Goal: Check status

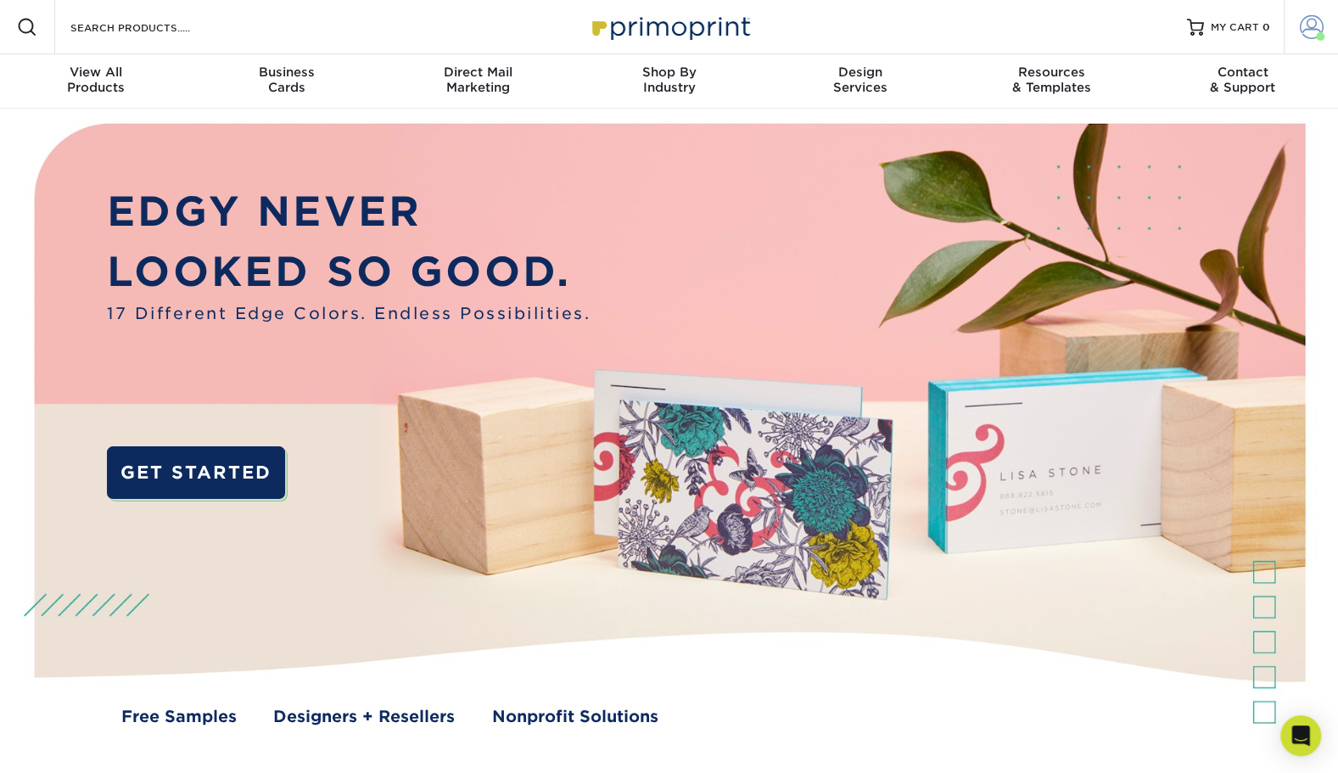
click at [1329, 42] on link "Account" at bounding box center [1311, 27] width 54 height 54
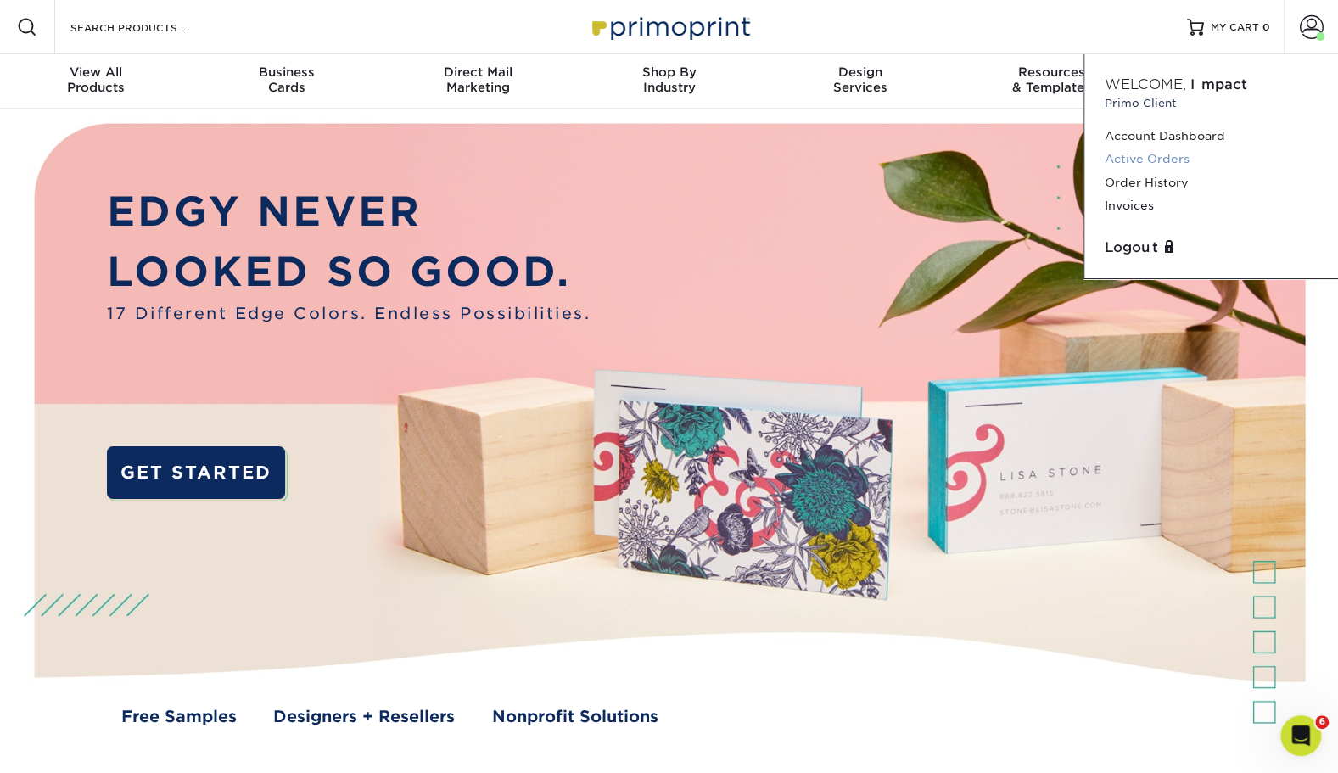
click at [1163, 163] on link "Active Orders" at bounding box center [1211, 159] width 213 height 23
click at [1319, 25] on span at bounding box center [1312, 27] width 24 height 24
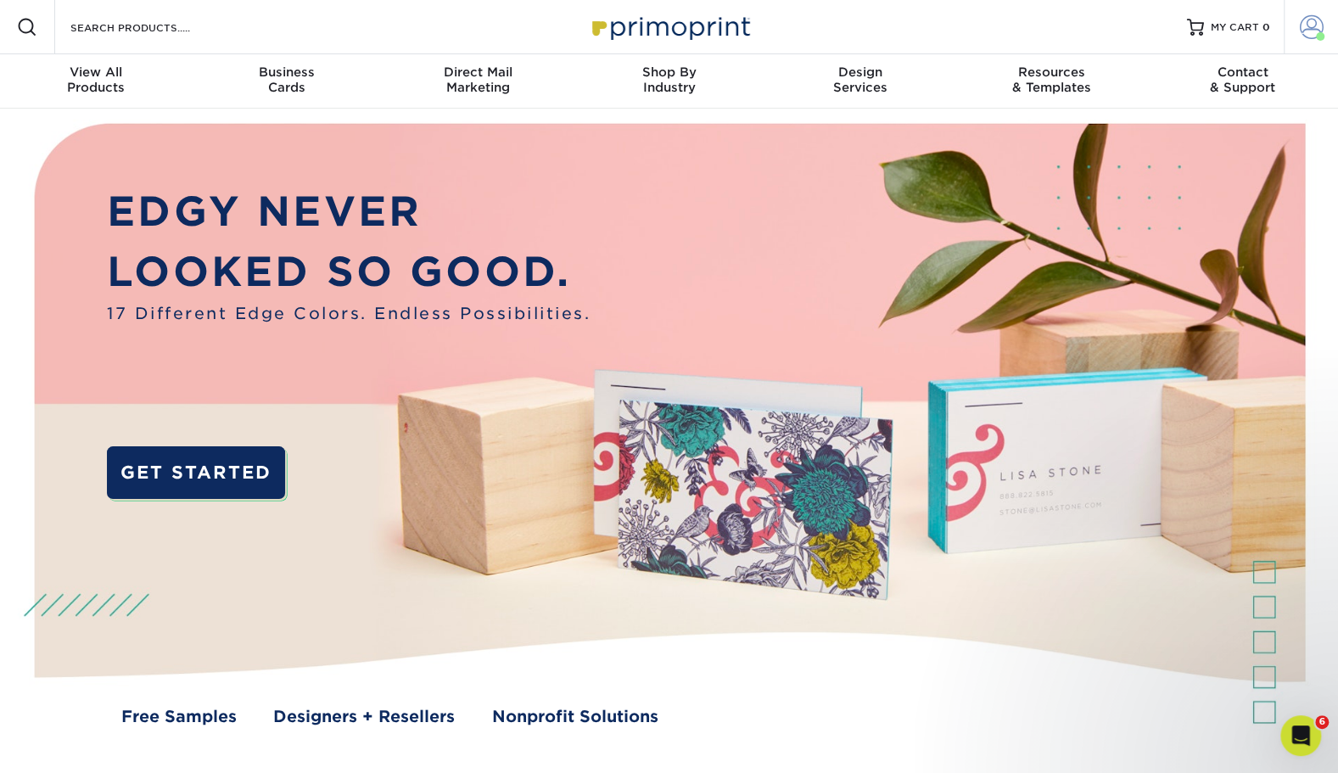
click at [1305, 36] on span at bounding box center [1312, 27] width 24 height 24
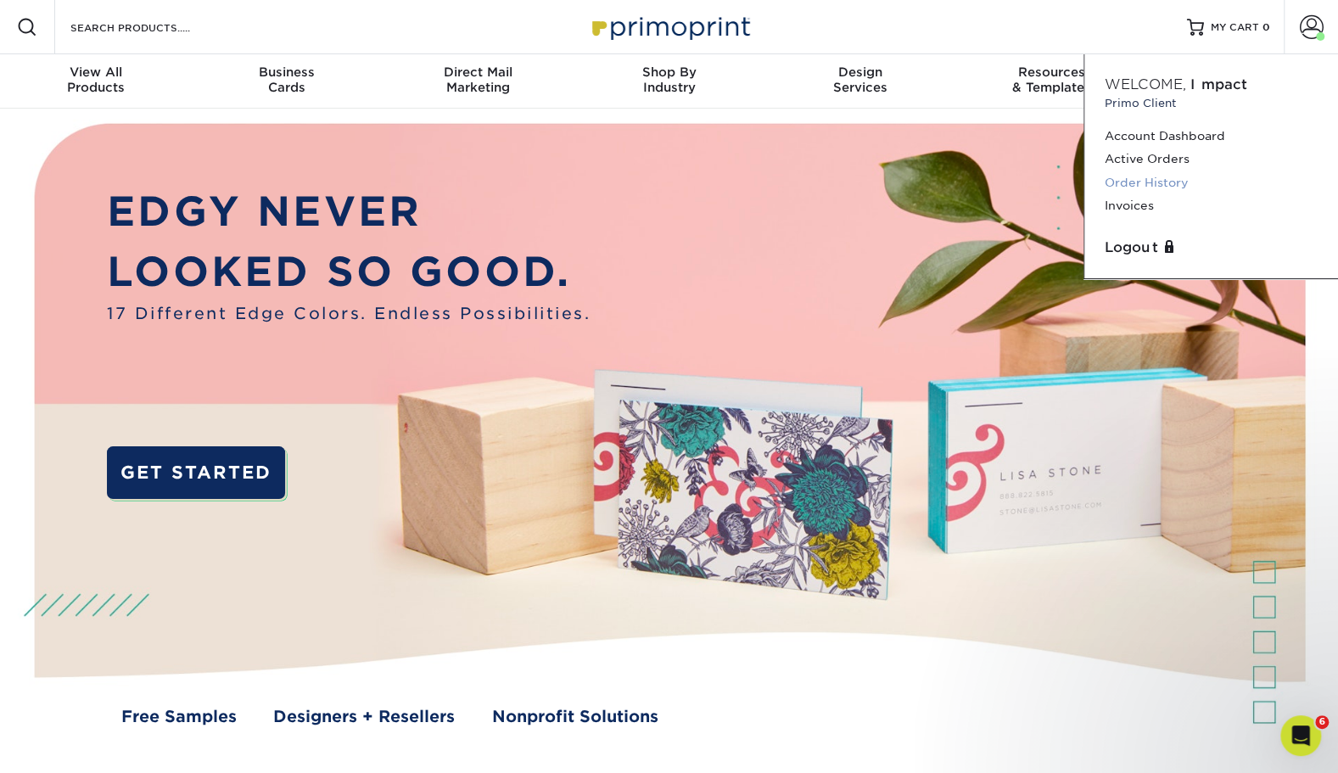
click at [1148, 180] on link "Order History" at bounding box center [1211, 182] width 213 height 23
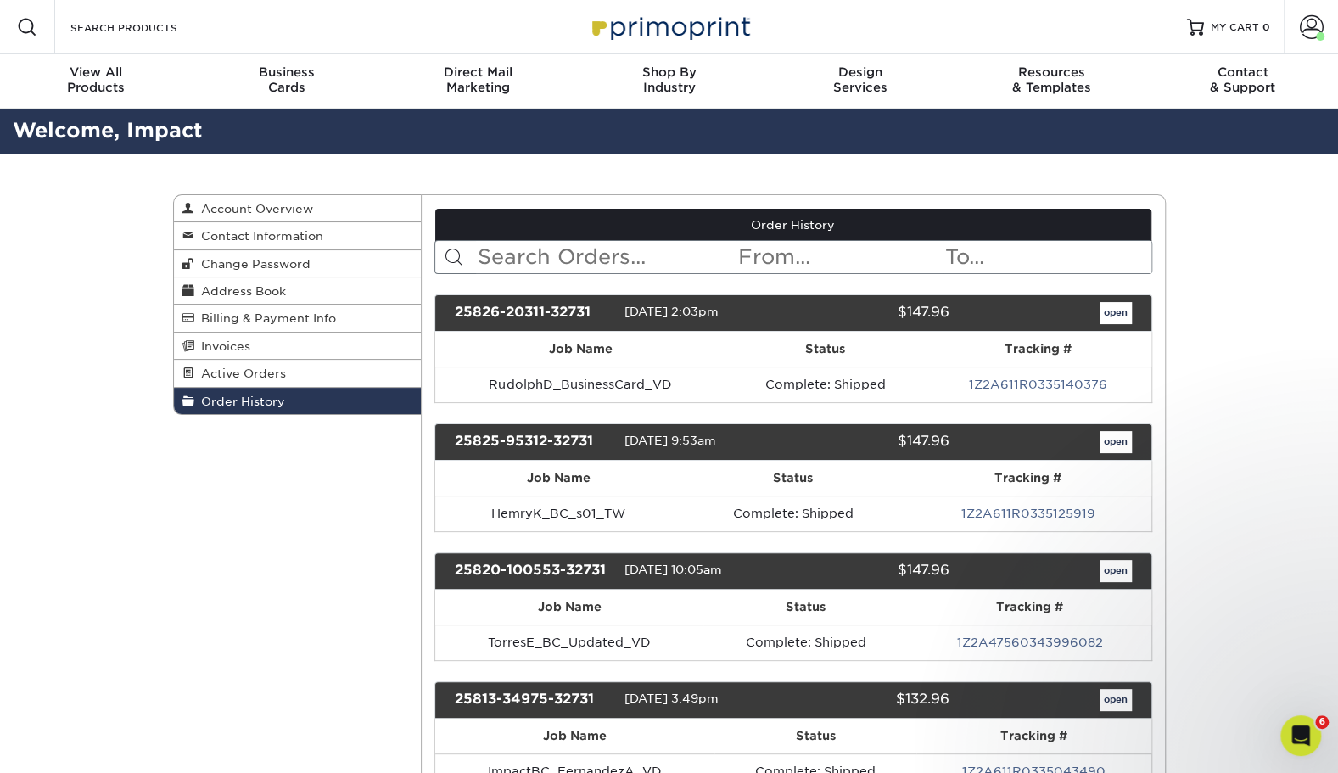
click at [533, 253] on input "text" at bounding box center [606, 257] width 261 height 32
paste input "McGraw"
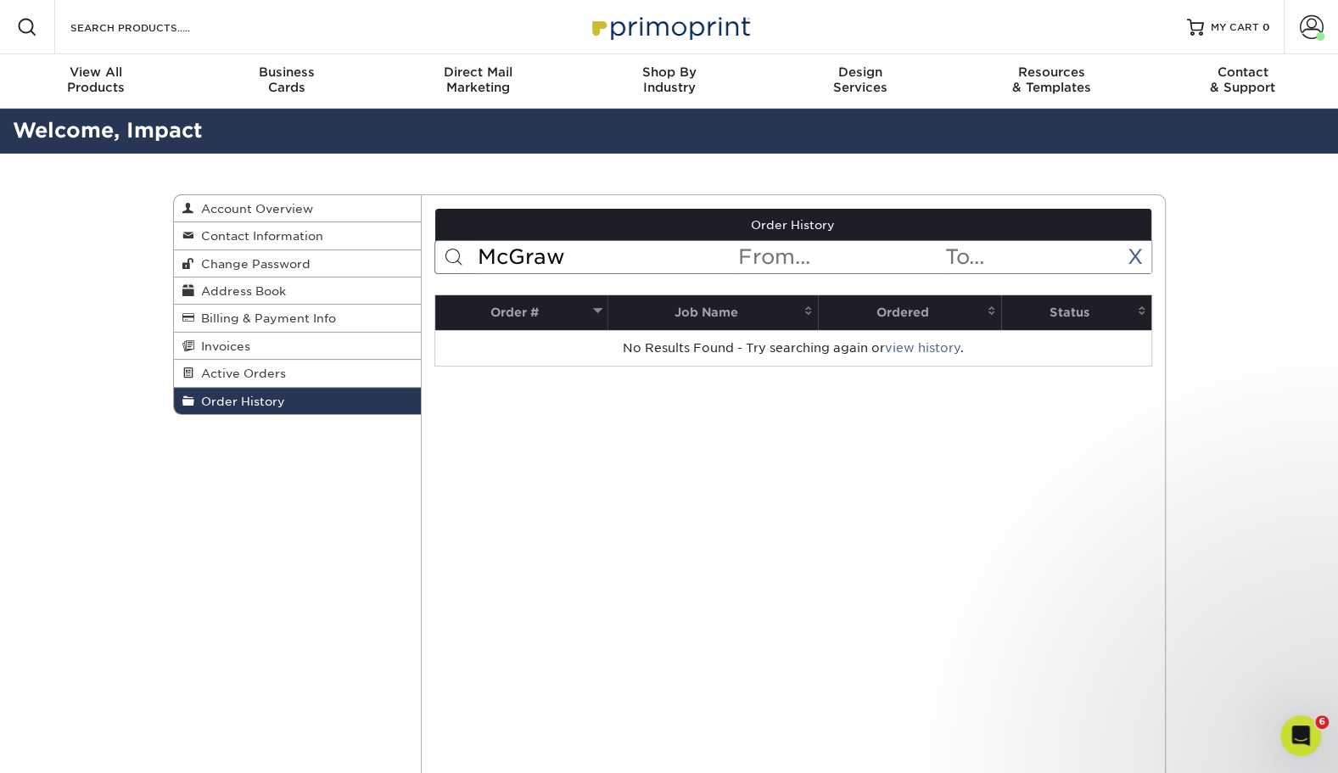
type input "McGraw"
